Goal: Information Seeking & Learning: Learn about a topic

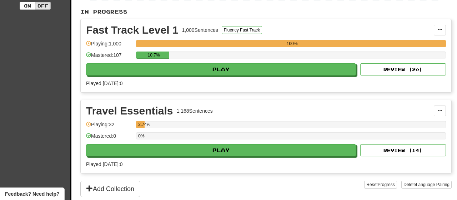
scroll to position [147, 0]
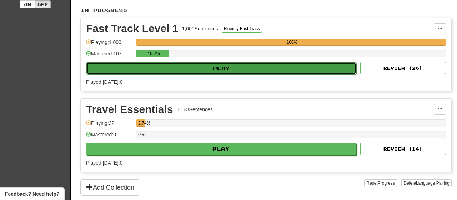
click at [240, 66] on button "Play" at bounding box center [221, 68] width 270 height 12
select select "**"
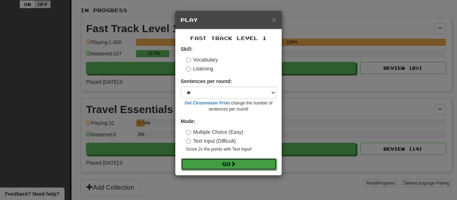
click at [227, 167] on button "Go" at bounding box center [229, 164] width 96 height 12
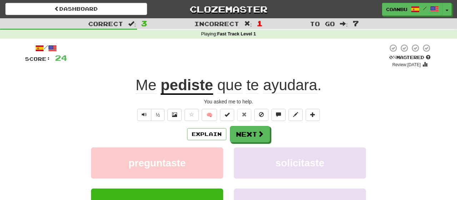
click at [182, 80] on u "pediste" at bounding box center [187, 85] width 52 height 18
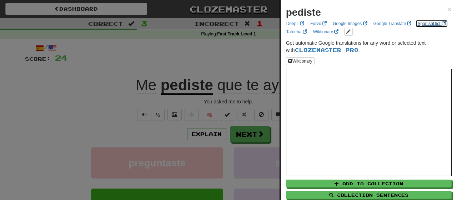
click at [419, 24] on link "SpanishDict" at bounding box center [431, 24] width 32 height 8
click at [450, 7] on span "×" at bounding box center [449, 9] width 4 height 8
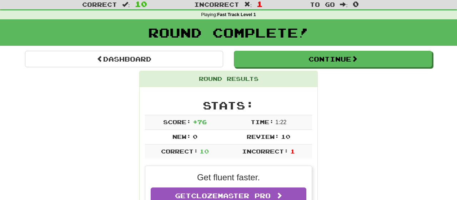
scroll to position [34, 0]
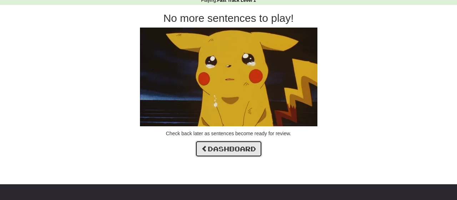
click at [246, 151] on link "Dashboard" at bounding box center [228, 148] width 67 height 16
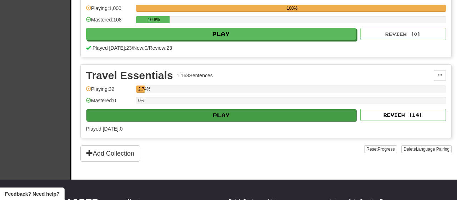
scroll to position [182, 0]
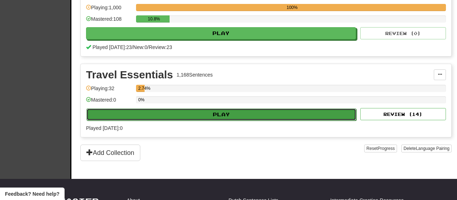
click at [272, 115] on button "Play" at bounding box center [221, 114] width 270 height 12
select select "**"
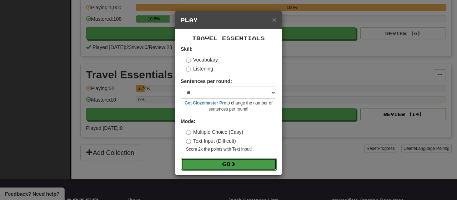
click at [251, 164] on button "Go" at bounding box center [229, 164] width 96 height 12
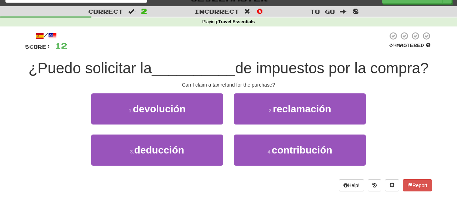
scroll to position [12, 0]
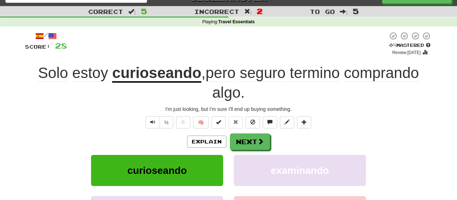
click at [174, 79] on u "curioseando" at bounding box center [156, 73] width 89 height 18
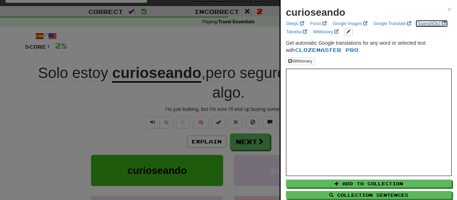
click at [433, 22] on link "SpanishDict" at bounding box center [431, 24] width 32 height 8
click at [451, 6] on span "×" at bounding box center [449, 9] width 4 height 8
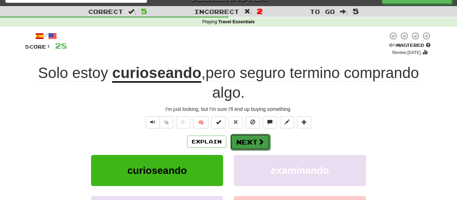
click at [261, 143] on span at bounding box center [261, 141] width 6 height 6
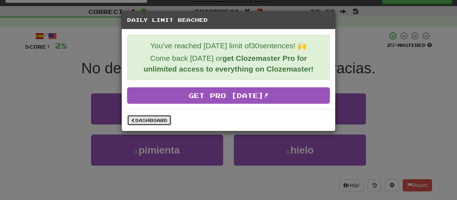
click at [165, 120] on link "Dashboard" at bounding box center [149, 120] width 44 height 11
